Goal: Navigation & Orientation: Find specific page/section

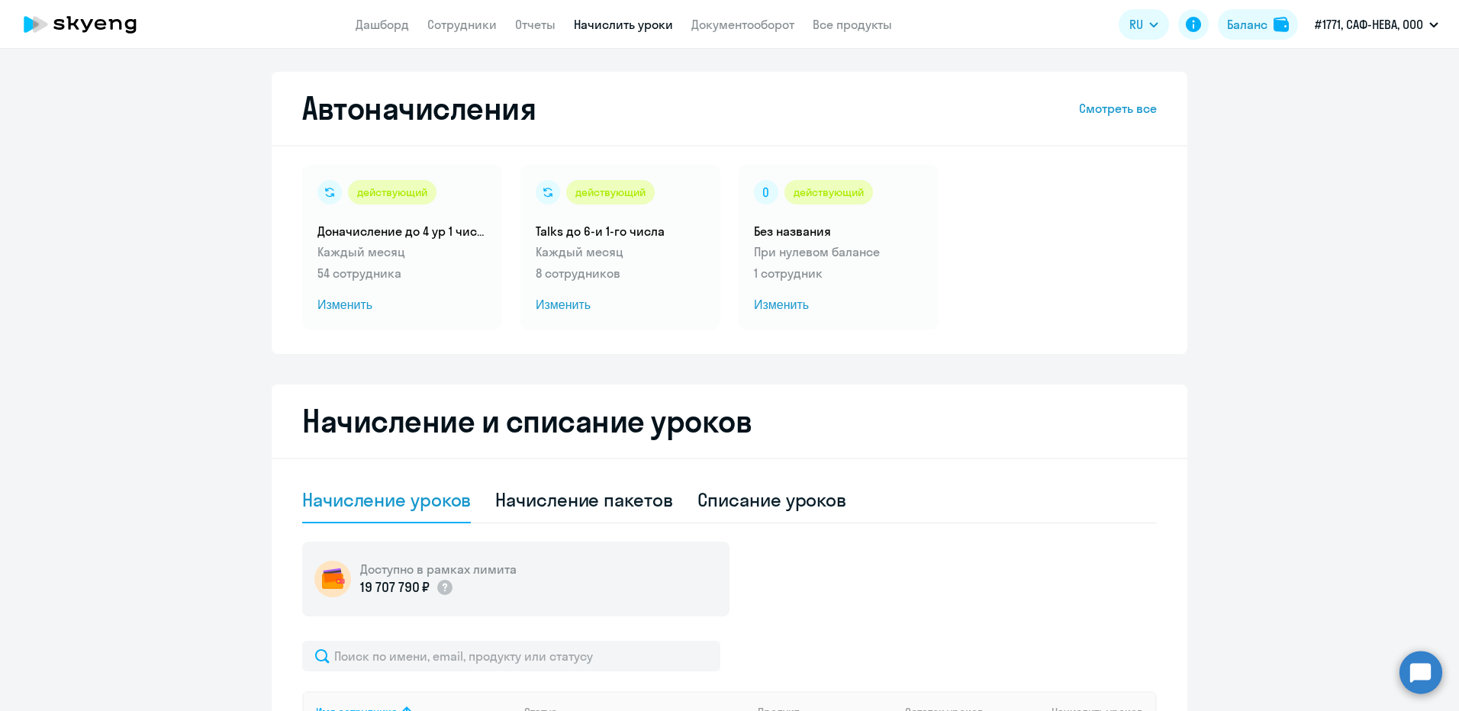
select select "10"
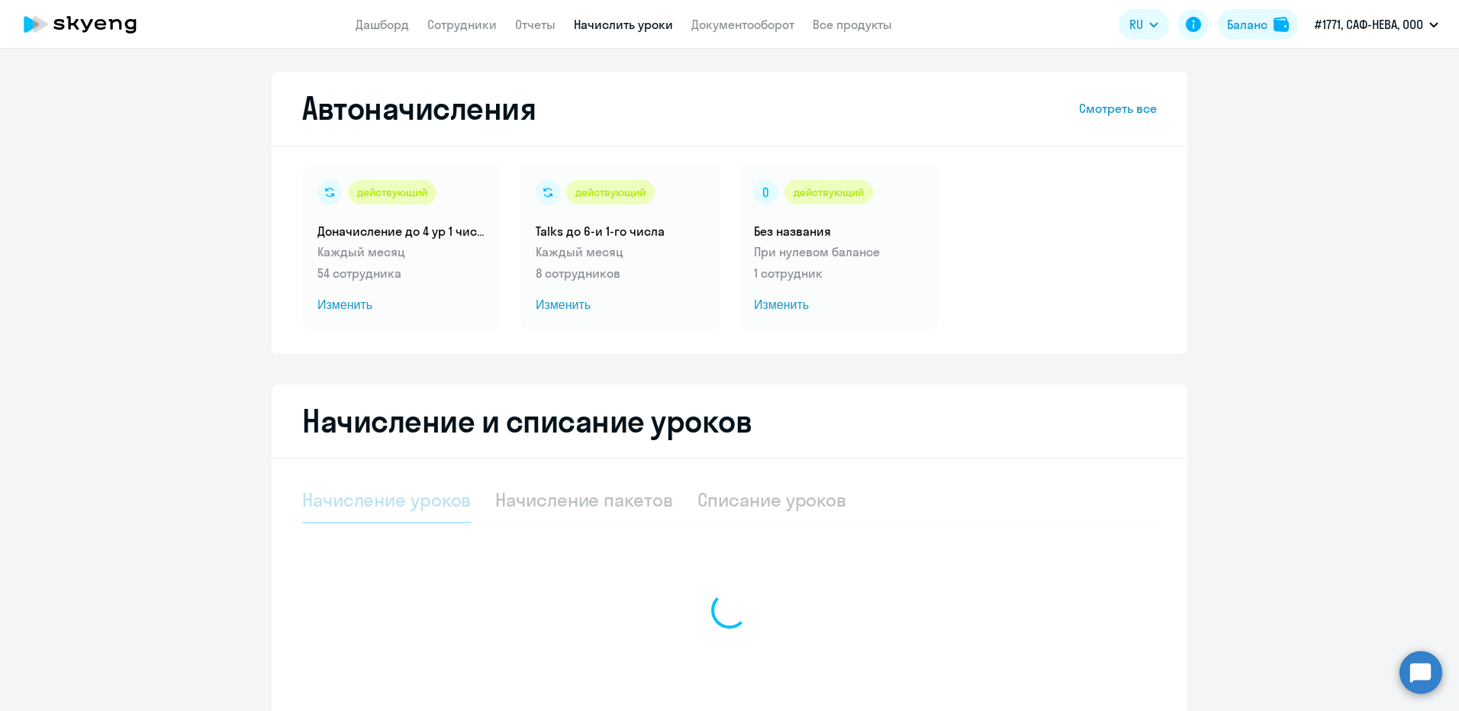
select select "10"
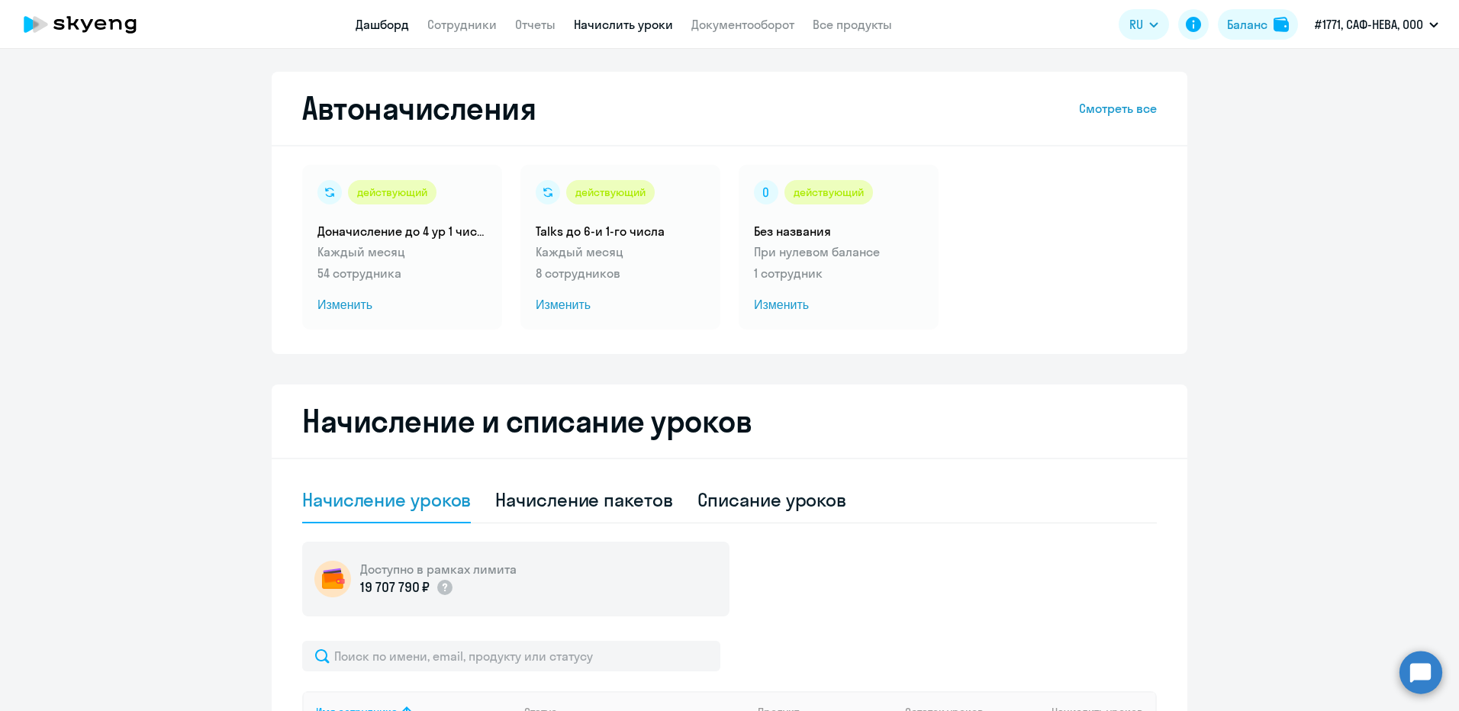
click at [388, 28] on link "Дашборд" at bounding box center [382, 24] width 53 height 15
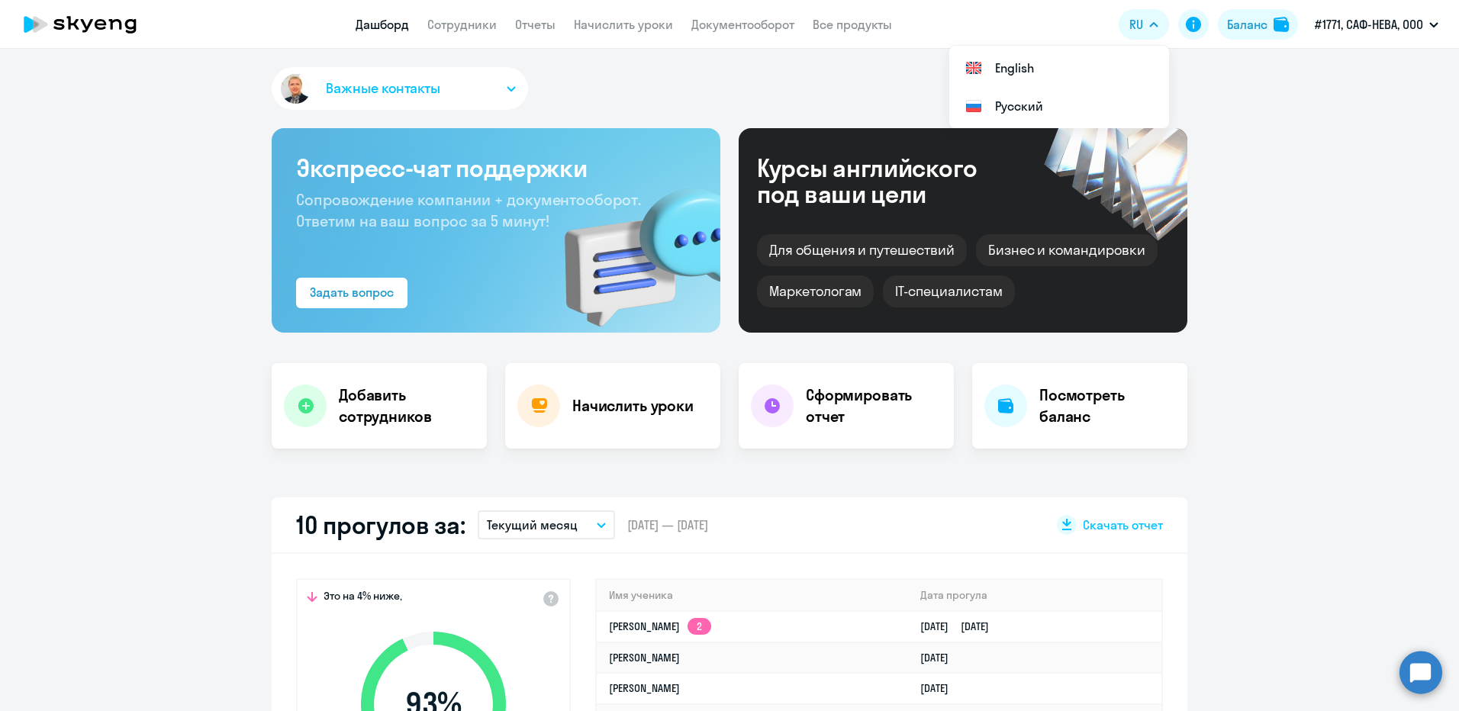
drag, startPoint x: 106, startPoint y: 23, endPoint x: 96, endPoint y: 24, distance: 10.0
click at [105, 25] on icon at bounding box center [100, 24] width 11 height 11
click at [105, 32] on icon at bounding box center [80, 24] width 134 height 38
click at [34, 26] on icon at bounding box center [31, 24] width 15 height 17
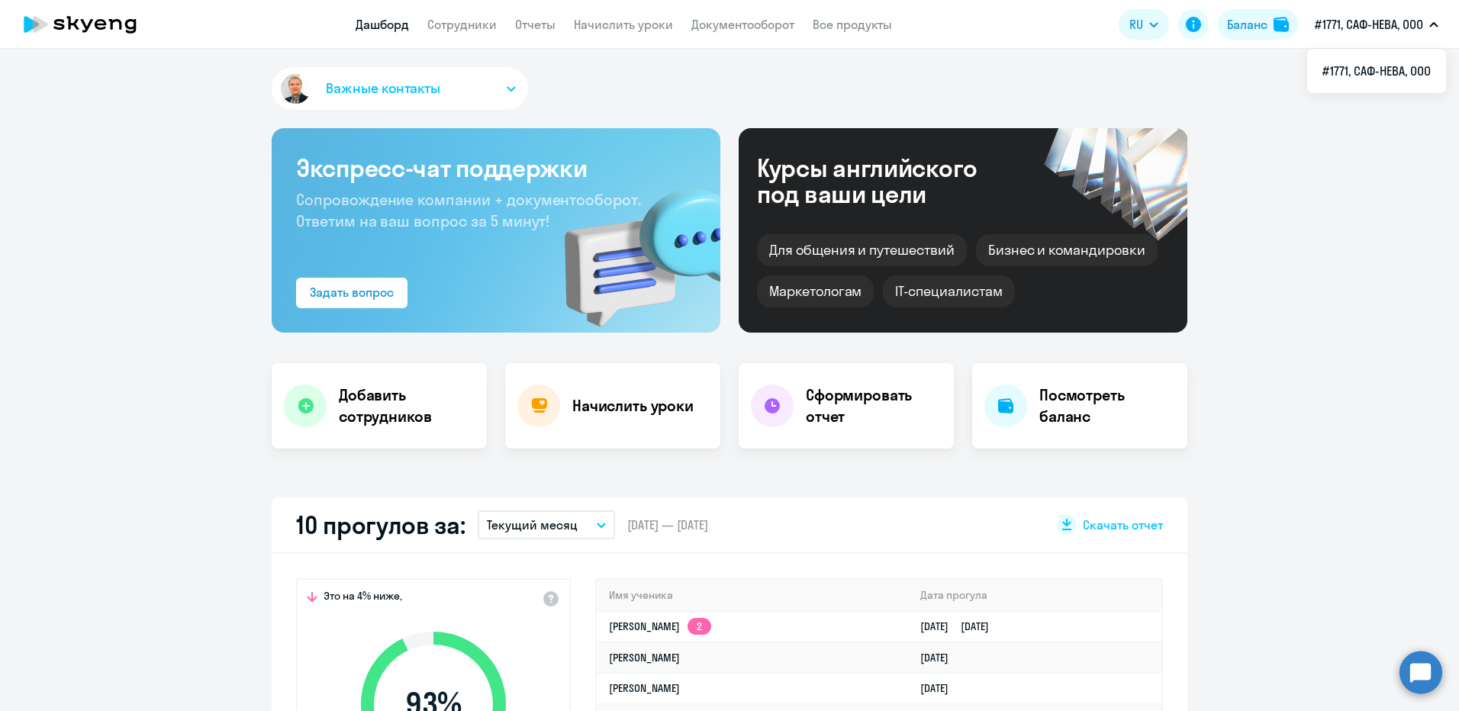
click at [1359, 27] on p "#1771, САФ-НЕВА, ООО" at bounding box center [1369, 24] width 108 height 18
click at [1430, 22] on icon "button" at bounding box center [1434, 24] width 9 height 5
select select "30"
